Goal: Information Seeking & Learning: Learn about a topic

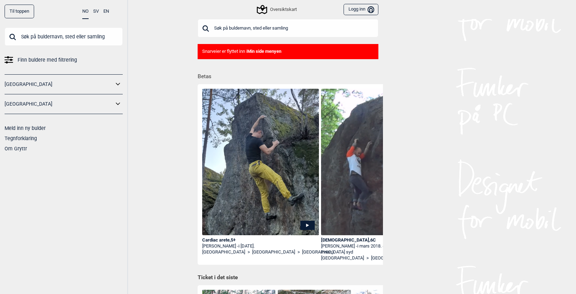
click at [259, 28] on input "text" at bounding box center [288, 28] width 181 height 18
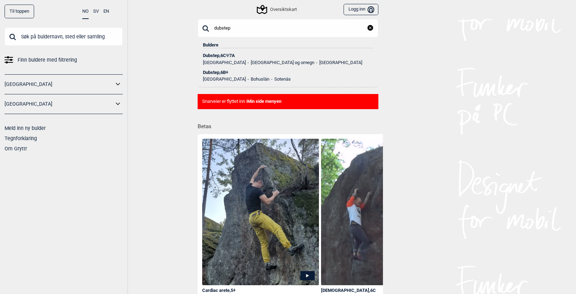
type input "dubstep"
click at [252, 57] on div "Dubstep , 6C Ψ 7A" at bounding box center [288, 55] width 170 height 5
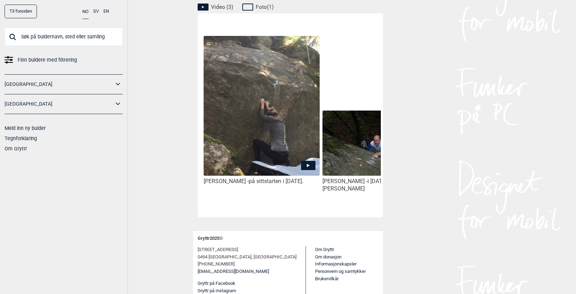
click at [245, 136] on img at bounding box center [262, 105] width 116 height 139
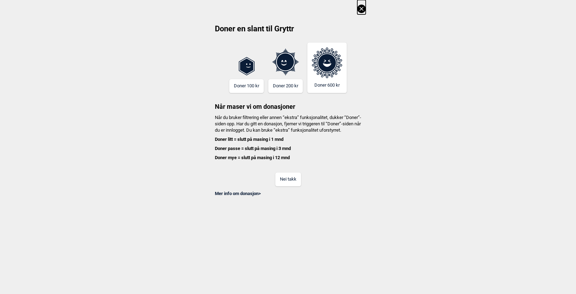
click at [290, 186] on button "Nei takk" at bounding box center [288, 179] width 26 height 14
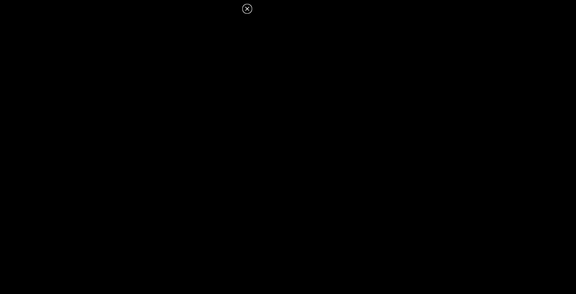
click at [244, 8] on icon at bounding box center [247, 9] width 8 height 8
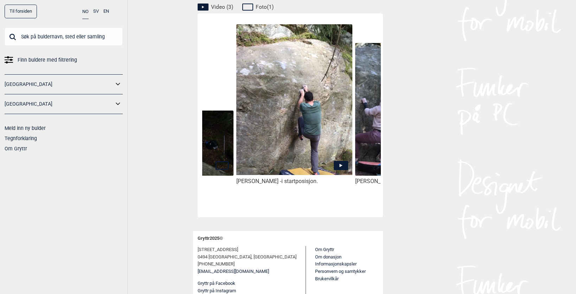
scroll to position [0, 204]
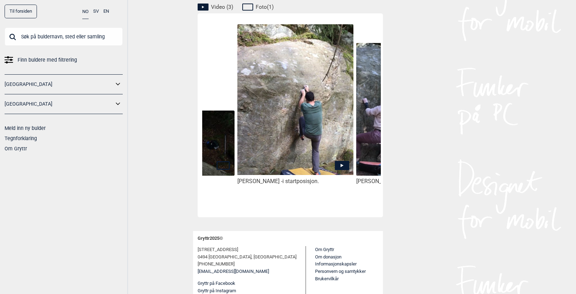
click at [323, 133] on img at bounding box center [295, 99] width 116 height 151
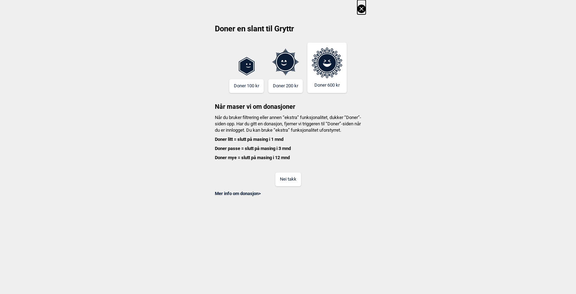
click at [287, 183] on button "Nei takk" at bounding box center [288, 179] width 26 height 14
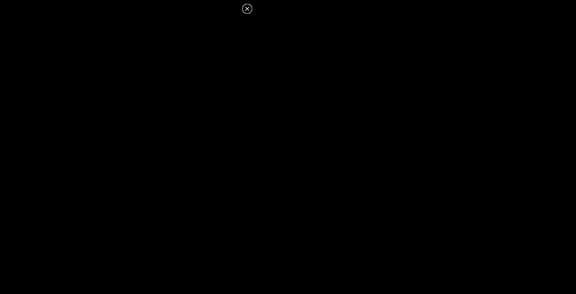
click at [246, 12] on icon at bounding box center [247, 9] width 8 height 8
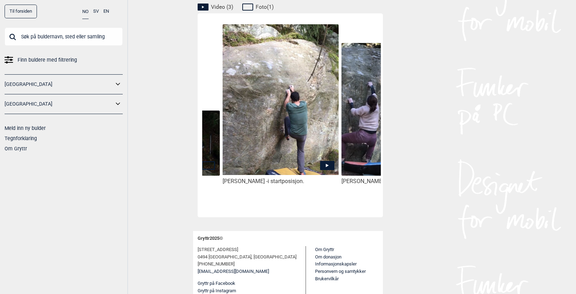
scroll to position [0, 220]
click at [291, 135] on img at bounding box center [280, 99] width 116 height 151
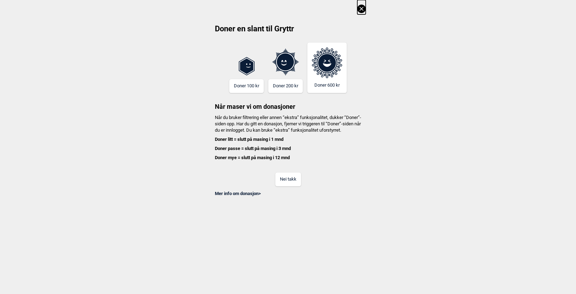
click at [284, 185] on button "Nei takk" at bounding box center [288, 179] width 26 height 14
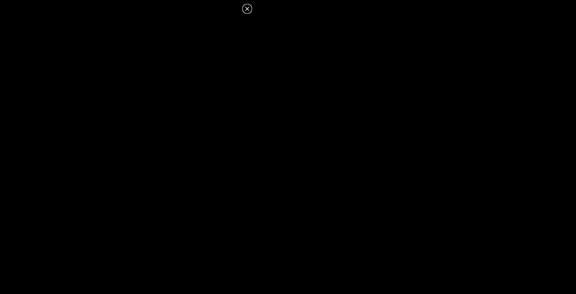
click at [248, 11] on icon at bounding box center [247, 9] width 8 height 8
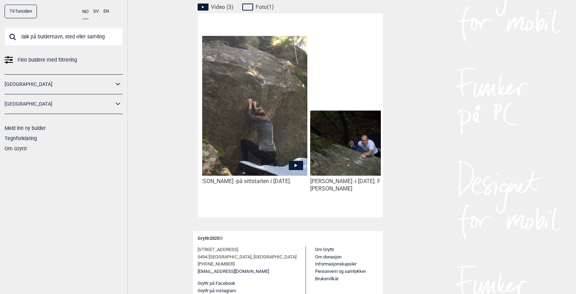
scroll to position [0, 12]
click at [223, 94] on img at bounding box center [250, 105] width 116 height 139
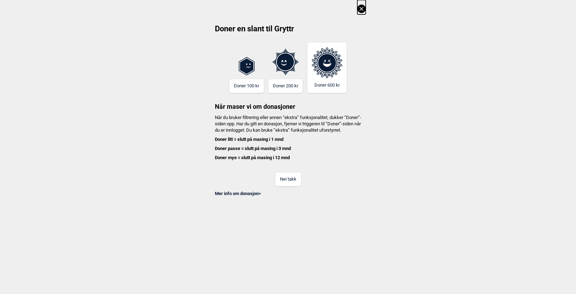
click at [301, 186] on button "Nei takk" at bounding box center [288, 179] width 26 height 14
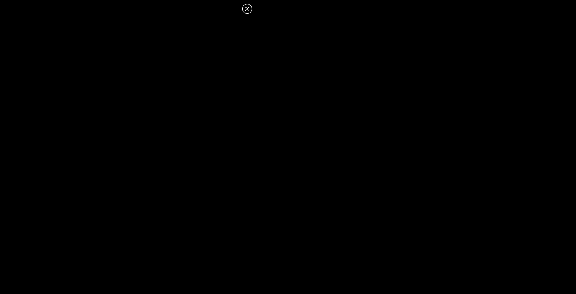
click at [248, 11] on icon at bounding box center [247, 9] width 8 height 8
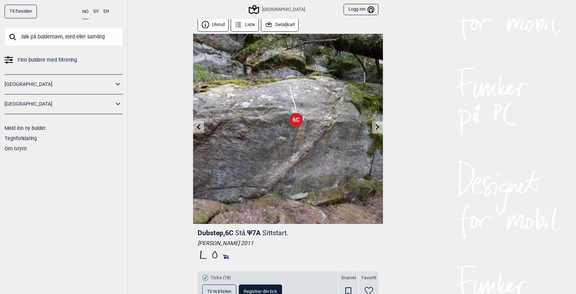
scroll to position [0, 0]
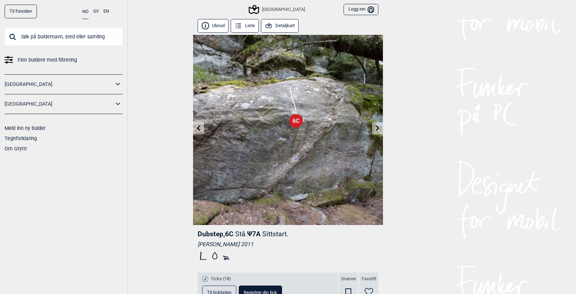
click at [378, 128] on icon at bounding box center [378, 128] width 4 height 6
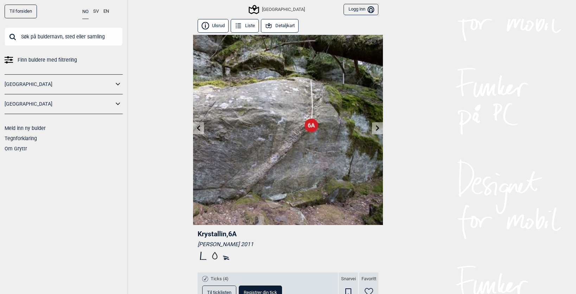
click at [378, 127] on icon at bounding box center [378, 128] width 4 height 6
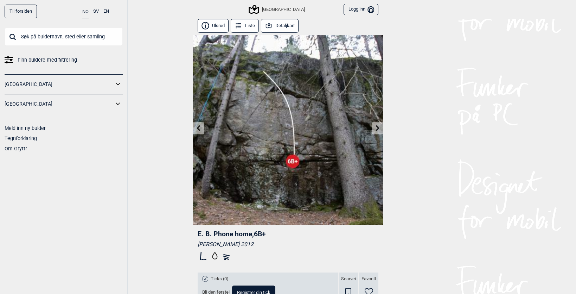
click at [200, 128] on icon at bounding box center [199, 128] width 6 height 6
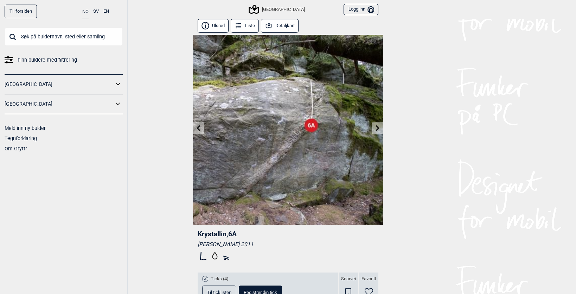
click at [200, 128] on icon at bounding box center [199, 128] width 6 height 6
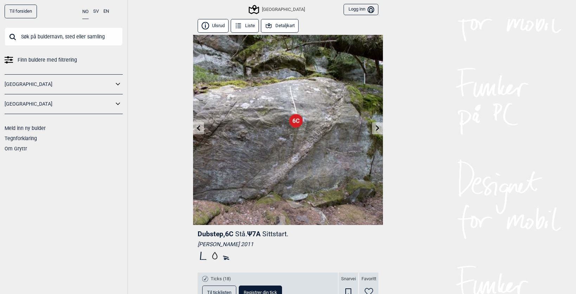
click at [199, 128] on icon at bounding box center [199, 128] width 6 height 6
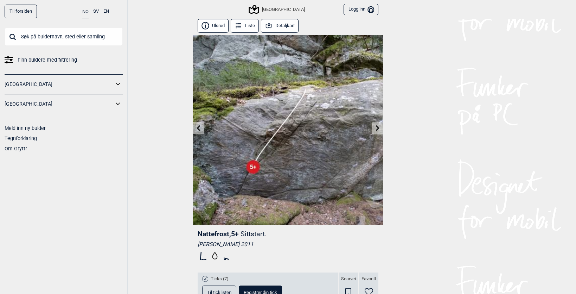
click at [374, 128] on link at bounding box center [377, 128] width 11 height 12
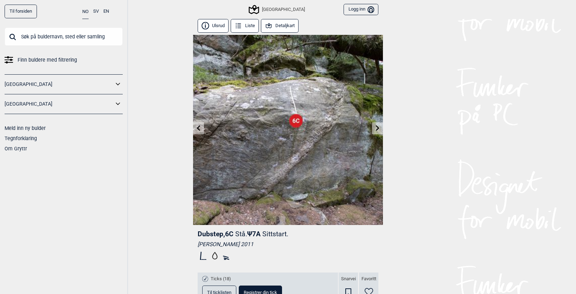
click at [286, 25] on button "Detaljkart" at bounding box center [280, 26] width 38 height 14
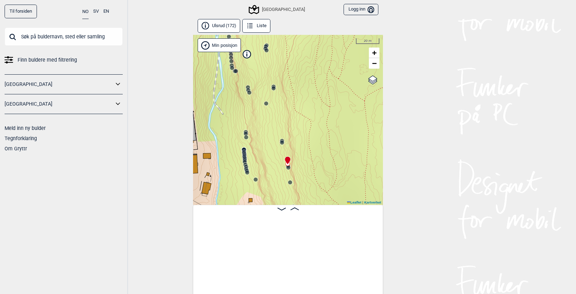
scroll to position [0, 8739]
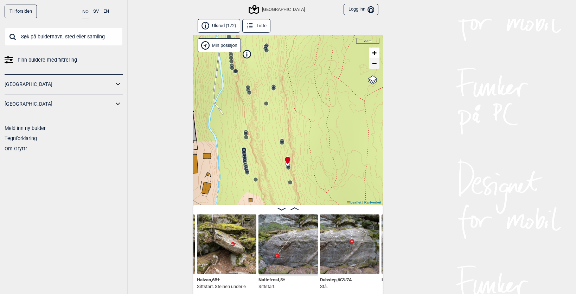
click at [377, 67] on span "−" at bounding box center [374, 63] width 5 height 9
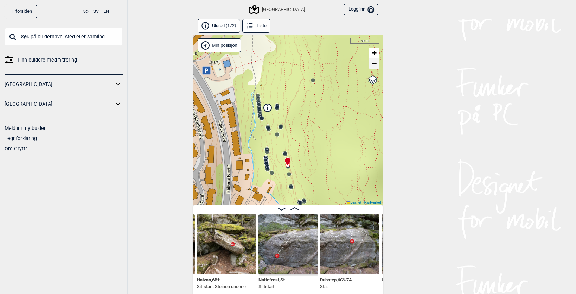
click at [377, 66] on span "−" at bounding box center [374, 63] width 5 height 9
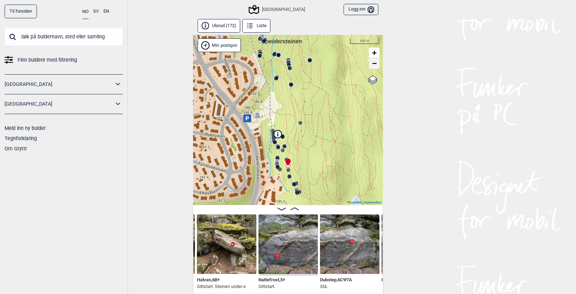
click at [377, 66] on span "−" at bounding box center [374, 63] width 5 height 9
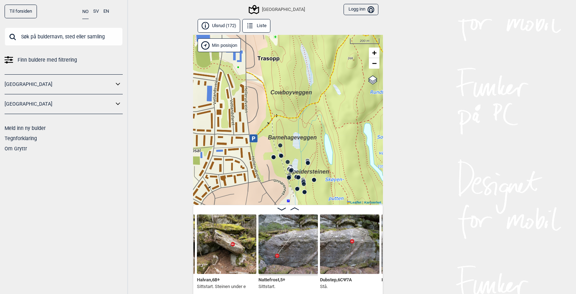
drag, startPoint x: 326, startPoint y: 114, endPoint x: 341, endPoint y: 181, distance: 68.9
click at [341, 181] on div "Speidersteinen Barnehageveggen Cowboyveggen Bølerveggen [GEOGRAPHIC_DATA]" at bounding box center [288, 120] width 190 height 170
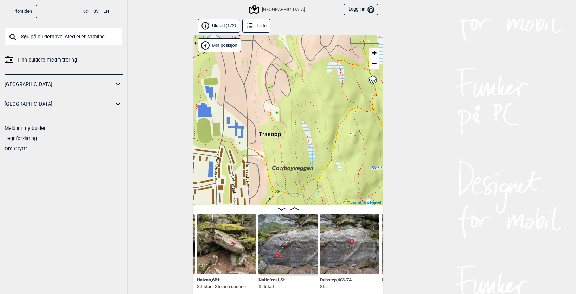
drag, startPoint x: 339, startPoint y: 81, endPoint x: 335, endPoint y: 123, distance: 42.9
click at [339, 140] on div "Speidersteinen Barnehageveggen Cowboyveggen Bølerveggen [GEOGRAPHIC_DATA]" at bounding box center [288, 120] width 190 height 170
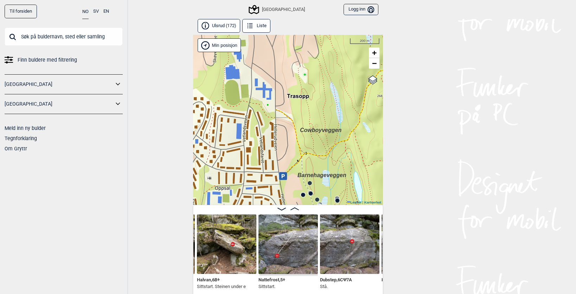
drag, startPoint x: 319, startPoint y: 83, endPoint x: 342, endPoint y: 48, distance: 41.2
click at [342, 48] on div "Speidersteinen Barnehageveggen Cowboyveggen Bølerveggen [GEOGRAPHIC_DATA]" at bounding box center [288, 120] width 190 height 170
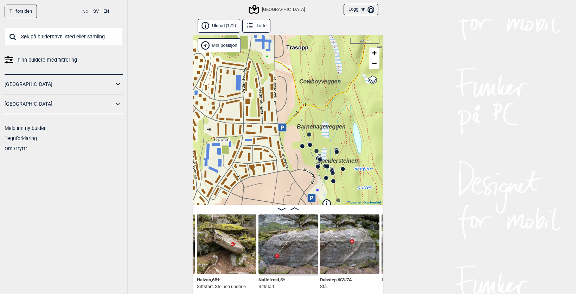
drag, startPoint x: 324, startPoint y: 139, endPoint x: 324, endPoint y: 88, distance: 50.3
click at [324, 88] on div "Speidersteinen Barnehageveggen Cowboyveggen Bølerveggen [GEOGRAPHIC_DATA]" at bounding box center [288, 120] width 190 height 170
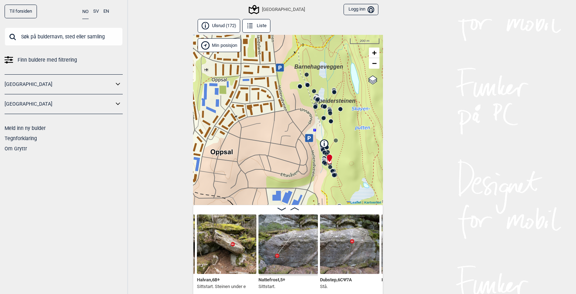
drag, startPoint x: 324, startPoint y: 144, endPoint x: 321, endPoint y: 85, distance: 58.4
click at [321, 85] on div "Speidersteinen Barnehageveggen Cowboyveggen Bølerveggen [GEOGRAPHIC_DATA]" at bounding box center [288, 120] width 190 height 170
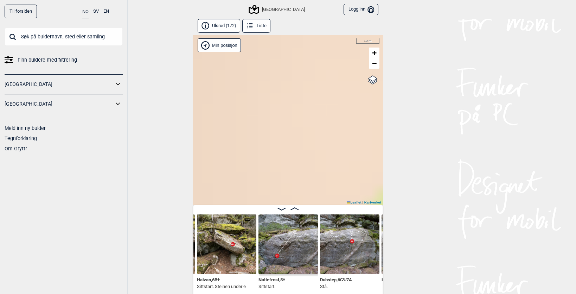
click at [91, 41] on input "text" at bounding box center [64, 36] width 118 height 18
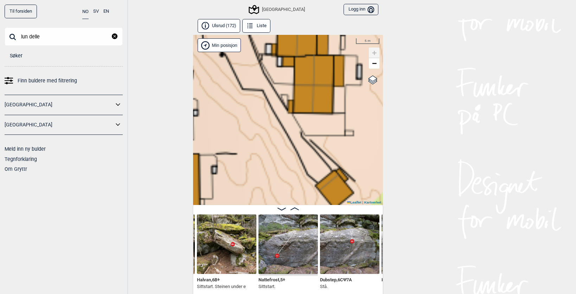
type input "lun delle"
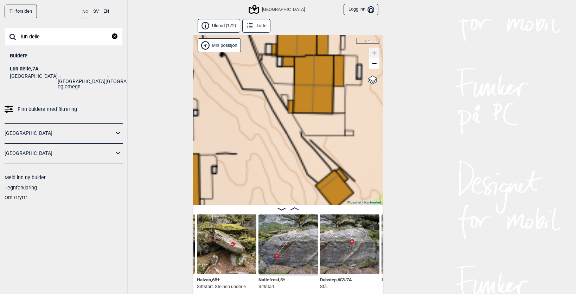
click at [24, 68] on div "Lun delle , 7A" at bounding box center [64, 68] width 108 height 5
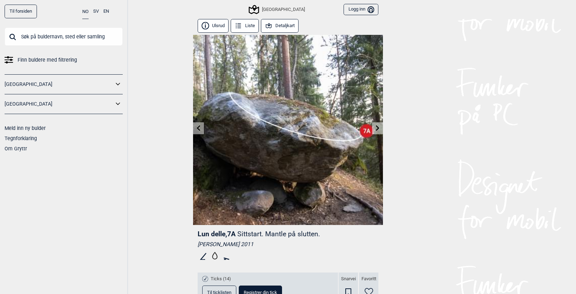
click at [381, 126] on link at bounding box center [377, 128] width 11 height 12
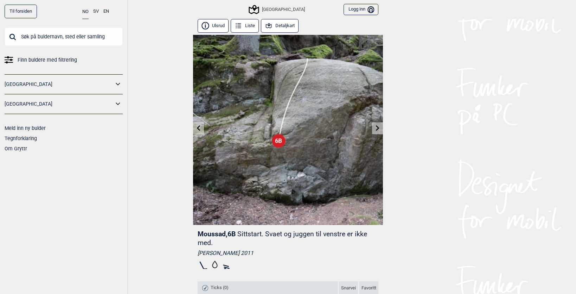
click at [199, 126] on icon at bounding box center [199, 128] width 6 height 6
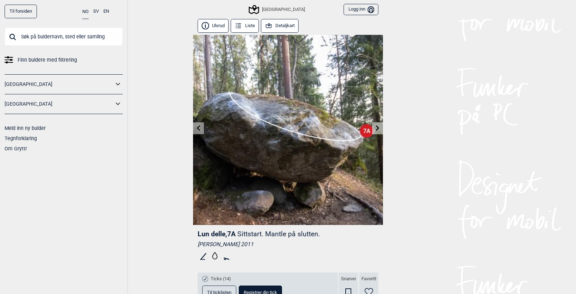
click at [199, 126] on icon at bounding box center [199, 128] width 6 height 6
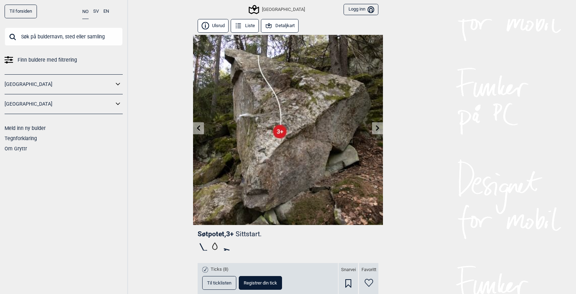
click at [382, 127] on link at bounding box center [377, 128] width 11 height 12
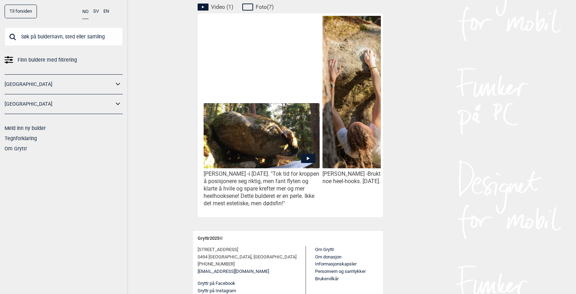
click at [223, 138] on img at bounding box center [262, 135] width 116 height 65
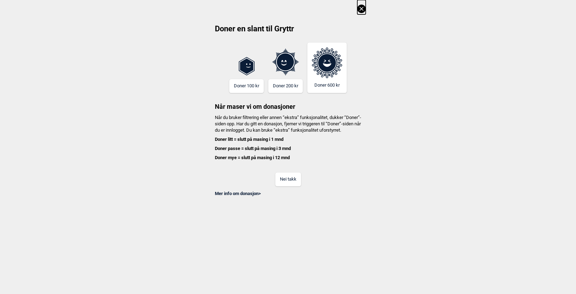
click at [288, 182] on button "Nei takk" at bounding box center [288, 179] width 26 height 14
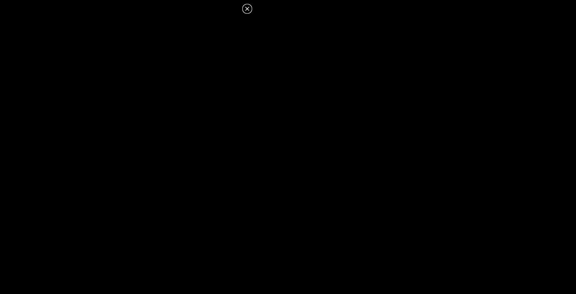
click at [247, 9] on icon at bounding box center [247, 9] width 4 height 4
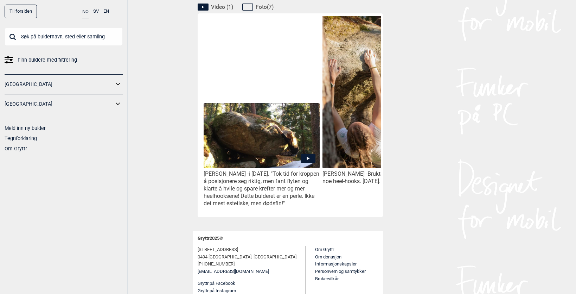
click at [305, 153] on icon at bounding box center [308, 157] width 14 height 9
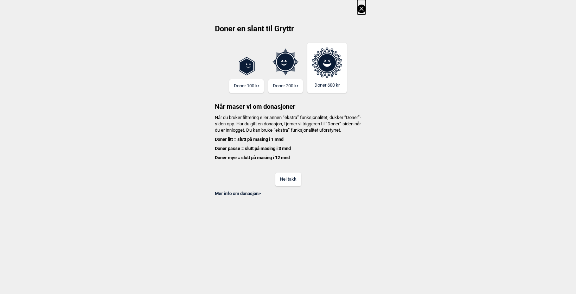
click at [291, 182] on button "Nei takk" at bounding box center [288, 179] width 26 height 14
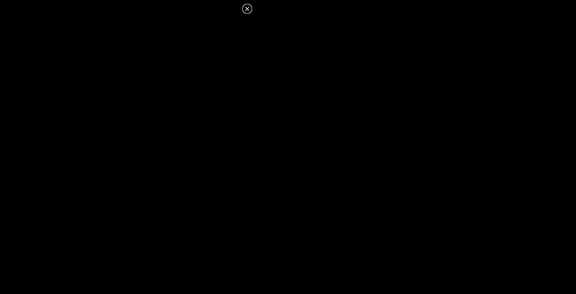
click at [246, 9] on icon at bounding box center [247, 9] width 8 height 8
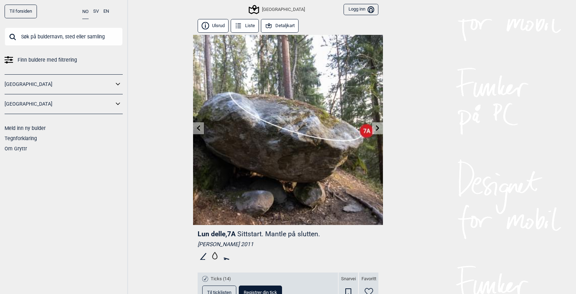
click at [273, 28] on button "Detaljkart" at bounding box center [280, 26] width 38 height 14
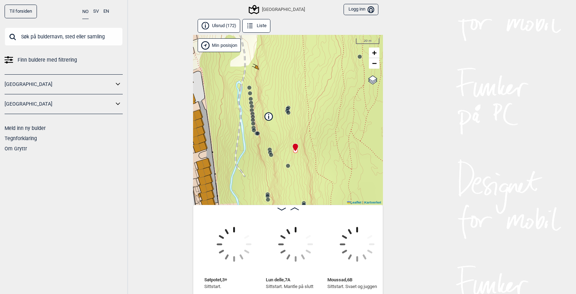
scroll to position [0, 7253]
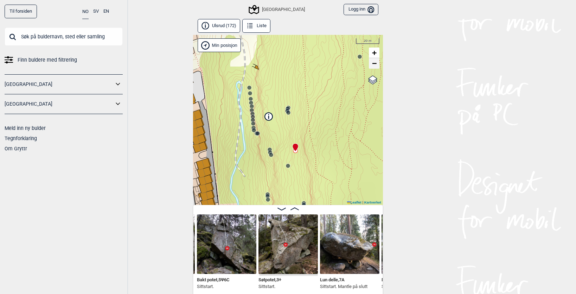
click at [376, 66] on span "−" at bounding box center [374, 63] width 5 height 9
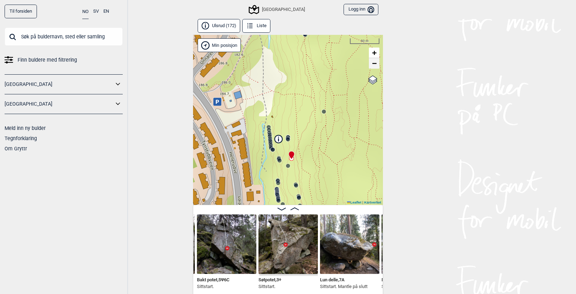
click at [376, 66] on span "−" at bounding box center [374, 63] width 5 height 9
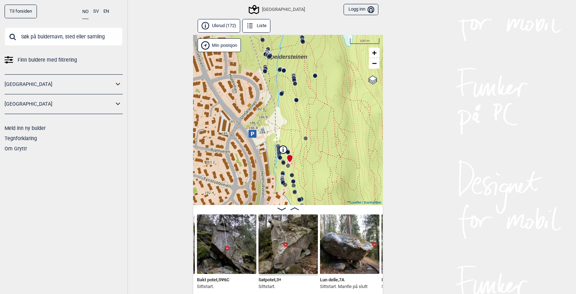
click at [47, 40] on input "text" at bounding box center [64, 36] width 118 height 18
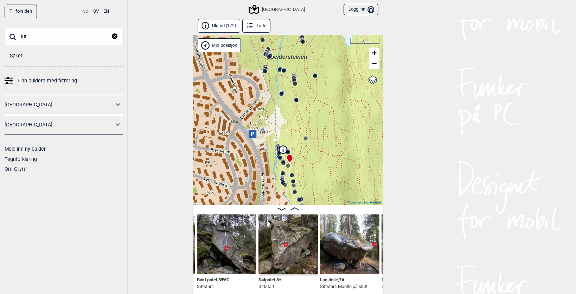
type input "lut"
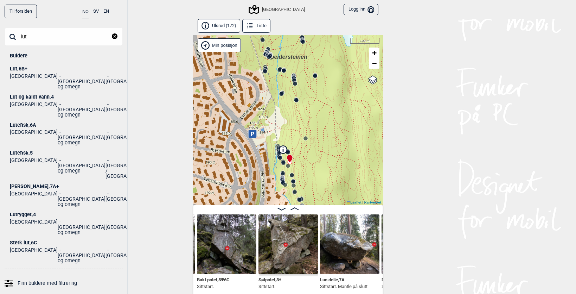
click at [11, 67] on div "Lut , 6B+" at bounding box center [64, 68] width 108 height 5
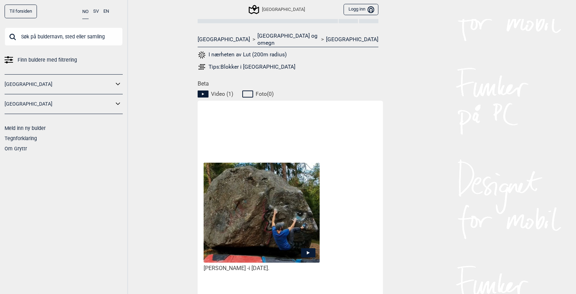
scroll to position [272, 0]
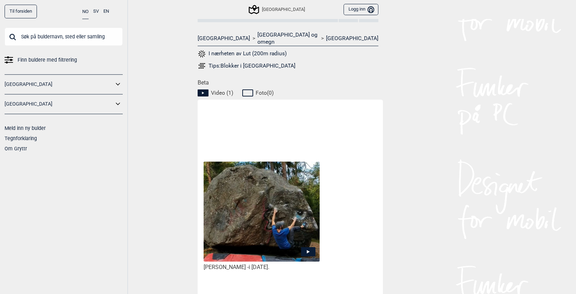
click at [307, 247] on icon at bounding box center [308, 251] width 14 height 9
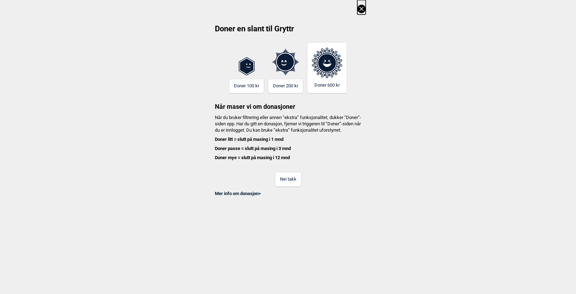
click at [285, 184] on button "Nei takk" at bounding box center [288, 179] width 26 height 14
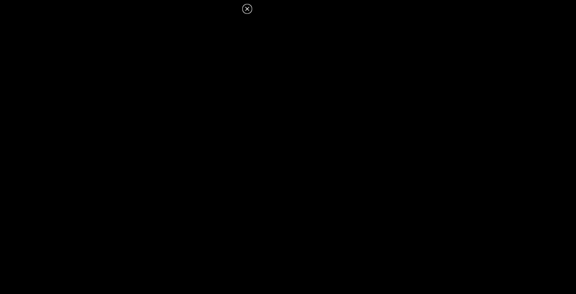
click at [248, 9] on icon at bounding box center [247, 9] width 4 height 4
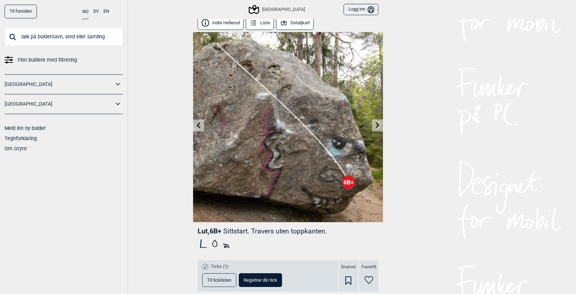
scroll to position [0, 0]
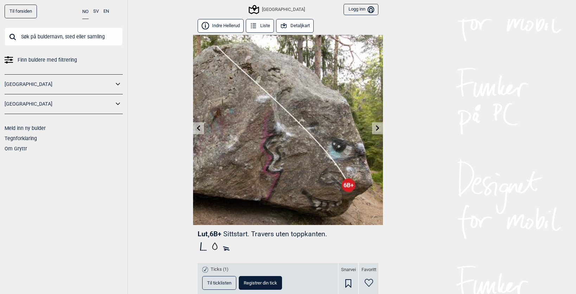
click at [199, 130] on icon at bounding box center [199, 128] width 4 height 6
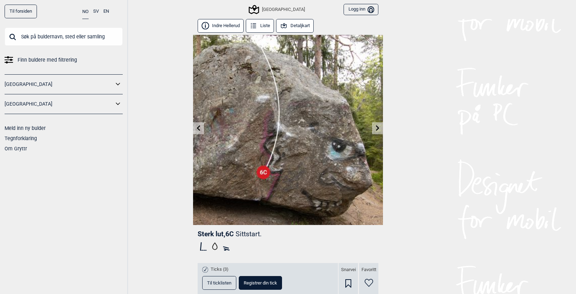
click at [199, 128] on icon at bounding box center [199, 128] width 6 height 6
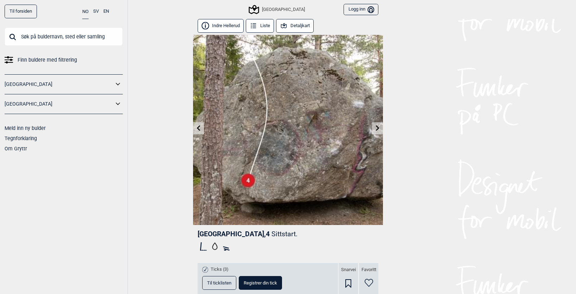
click at [199, 128] on icon at bounding box center [199, 128] width 6 height 6
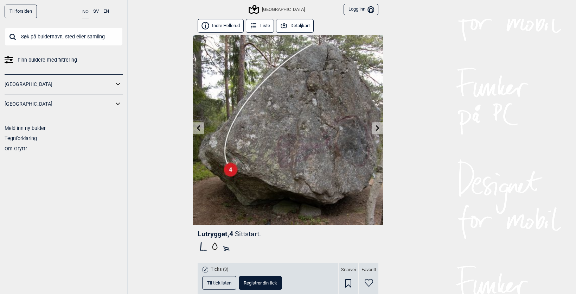
click at [380, 130] on icon at bounding box center [378, 128] width 6 height 6
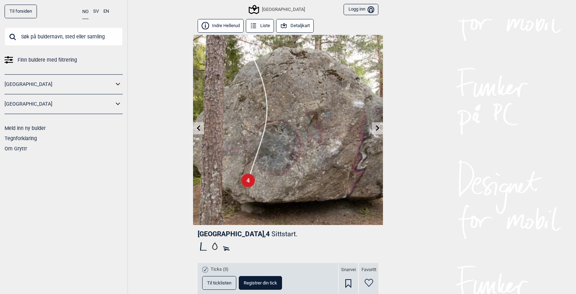
click at [380, 126] on icon at bounding box center [378, 128] width 6 height 6
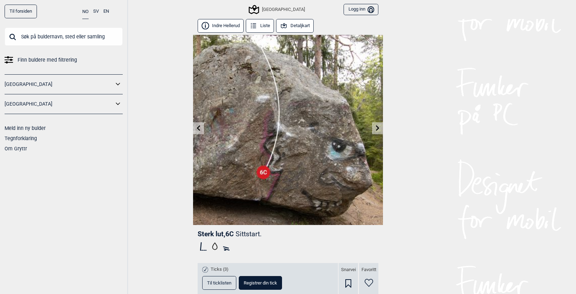
click at [380, 127] on icon at bounding box center [378, 128] width 6 height 6
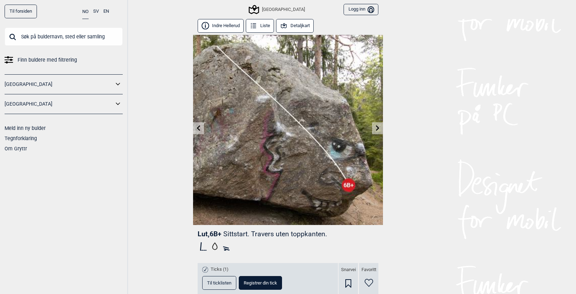
click at [380, 127] on icon at bounding box center [378, 128] width 6 height 6
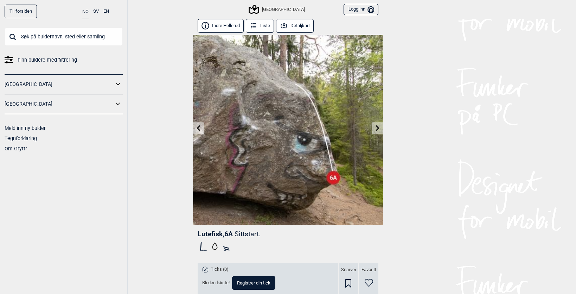
click at [376, 129] on icon at bounding box center [378, 128] width 6 height 6
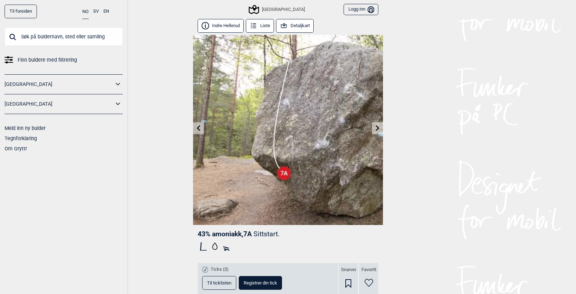
click at [376, 129] on icon at bounding box center [378, 128] width 6 height 6
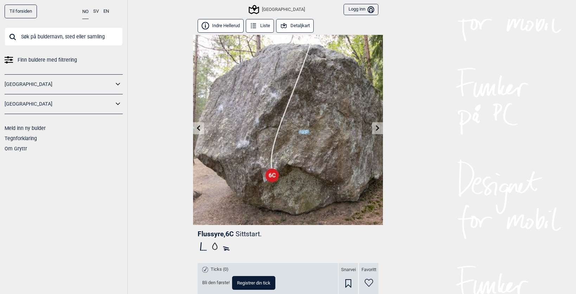
click at [195, 129] on link at bounding box center [198, 128] width 11 height 12
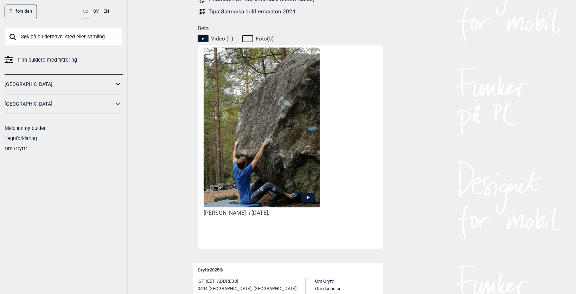
scroll to position [358, 0]
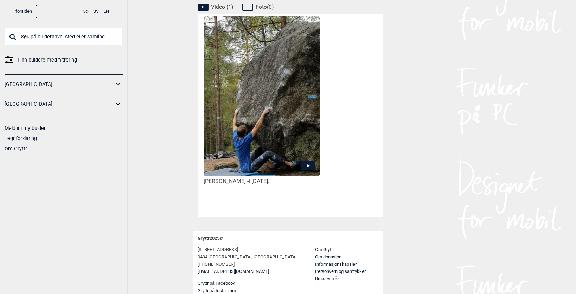
click at [305, 161] on icon at bounding box center [308, 165] width 14 height 9
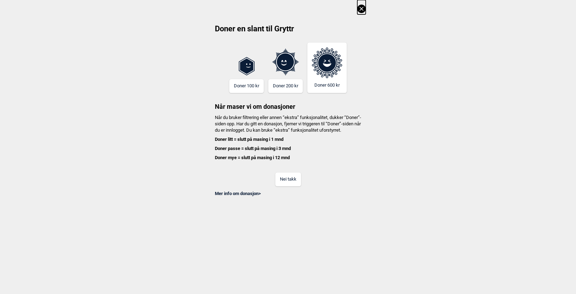
click at [285, 192] on div "Mer info om donasjon >" at bounding box center [287, 191] width 155 height 11
click at [285, 186] on button "Nei takk" at bounding box center [288, 179] width 26 height 14
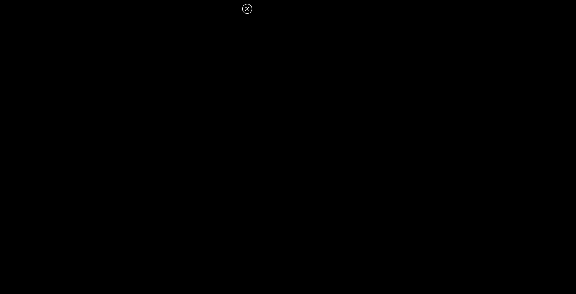
click at [247, 10] on icon at bounding box center [247, 9] width 4 height 4
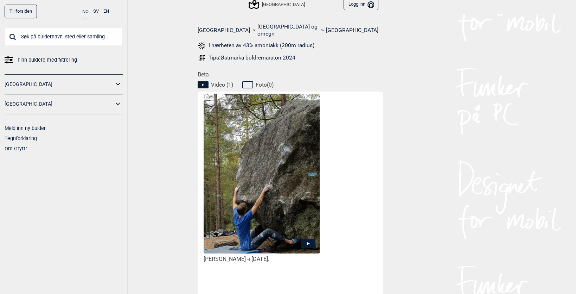
scroll to position [0, 0]
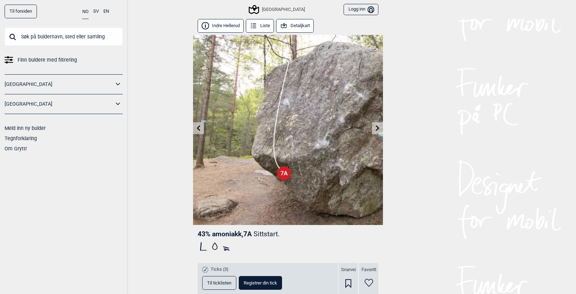
click at [377, 132] on link at bounding box center [377, 128] width 11 height 12
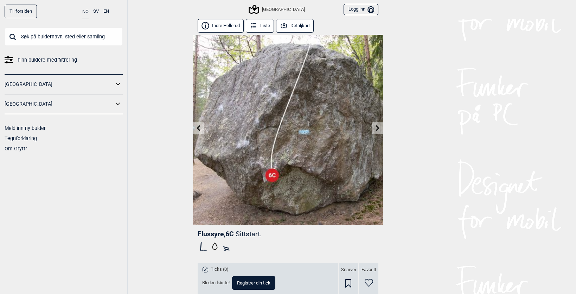
click at [377, 128] on icon at bounding box center [378, 128] width 6 height 6
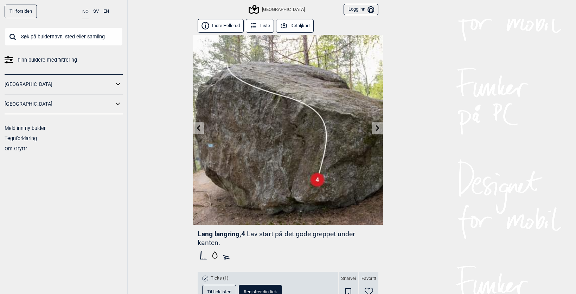
click at [377, 127] on icon at bounding box center [378, 128] width 4 height 6
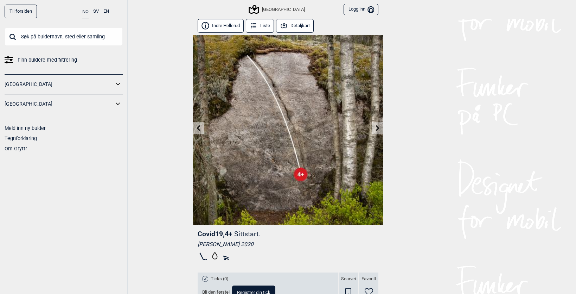
click at [197, 129] on icon at bounding box center [199, 128] width 6 height 6
